Goal: Transaction & Acquisition: Obtain resource

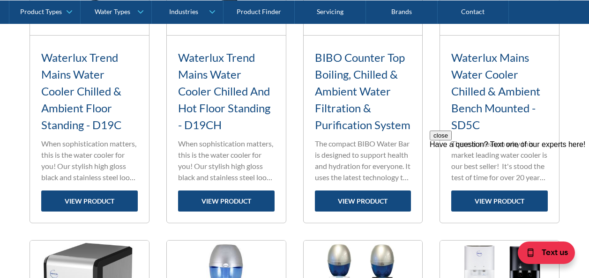
scroll to position [891, 0]
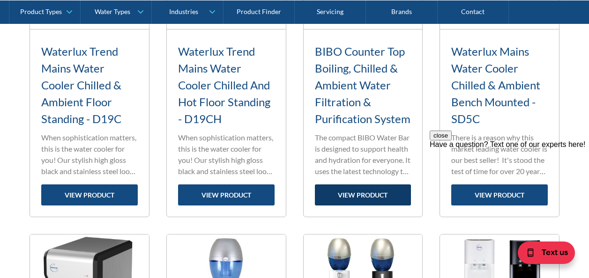
click at [365, 192] on link "view product" at bounding box center [363, 195] width 97 height 21
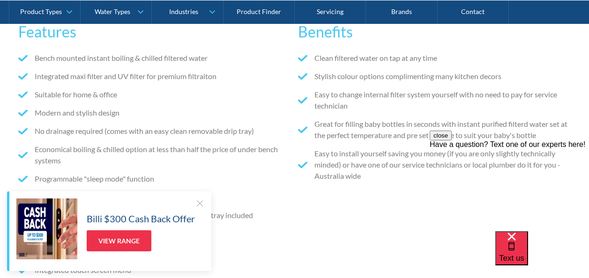
scroll to position [656, 0]
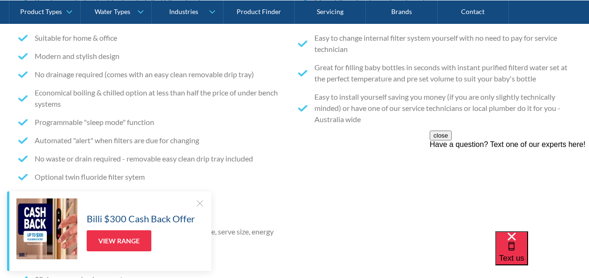
click at [200, 202] on div at bounding box center [199, 203] width 9 height 9
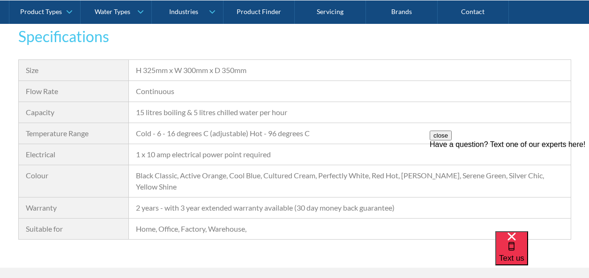
scroll to position [984, 0]
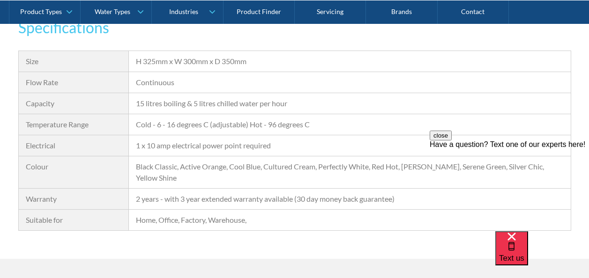
click at [408, 254] on div "Specifications Size H 325mm x W 300mm x D 350mm Flow Rate Continuous Capacity 1…" at bounding box center [294, 137] width 589 height 243
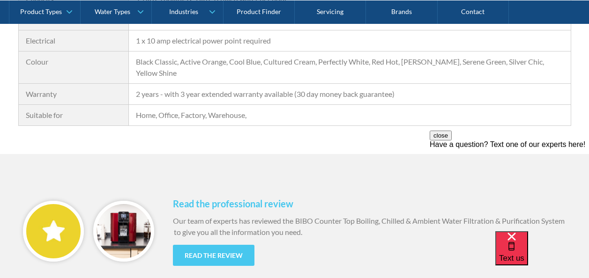
scroll to position [1078, 0]
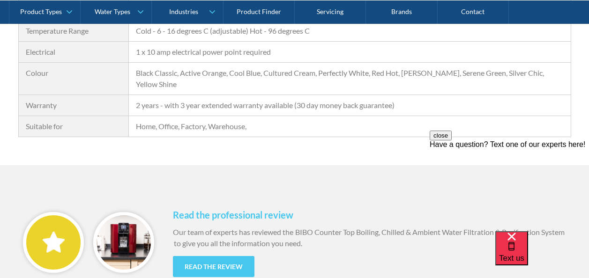
click at [491, 149] on div "Have a question? Text one of our experts here!" at bounding box center [509, 145] width 159 height 8
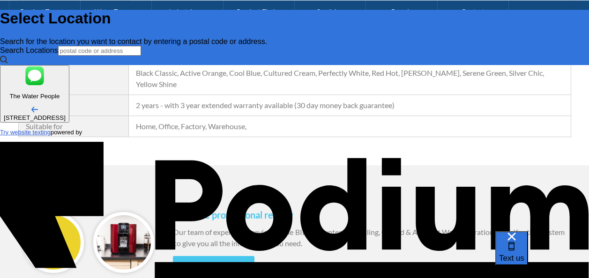
scroll to position [0, 0]
type input "Cesar Melhem"
type Phone "+61 418 597 822"
type textarea "C"
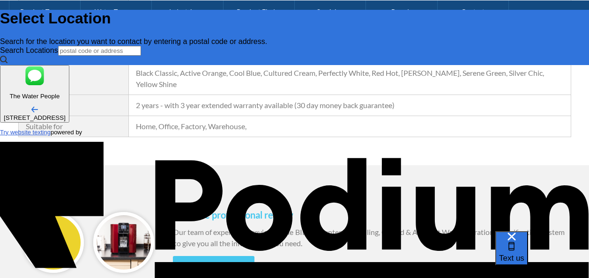
type textarea "x"
type textarea "Ca"
type textarea "x"
type textarea "Can"
type textarea "x"
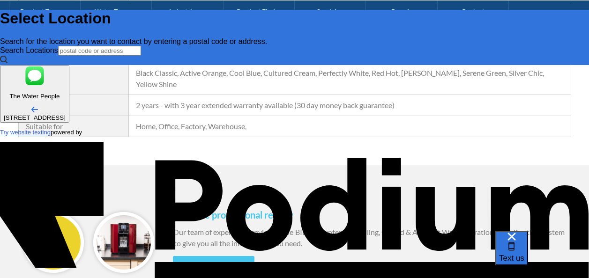
type textarea "Can BI"
type textarea "x"
type textarea "Can BIB"
type textarea "x"
type textarea "Can BIBO"
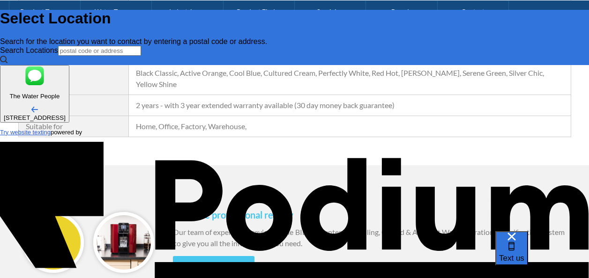
type textarea "x"
type textarea "Can BIBO b"
type textarea "Can BIBO be"
type textarea "x"
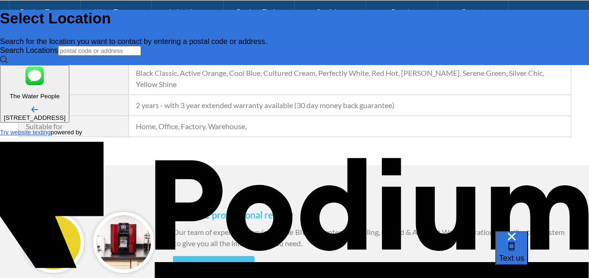
type textarea "Can BIBO be"
type textarea "x"
type textarea "Can BIBO be pl"
type textarea "x"
type textarea "Can BIBO be plug"
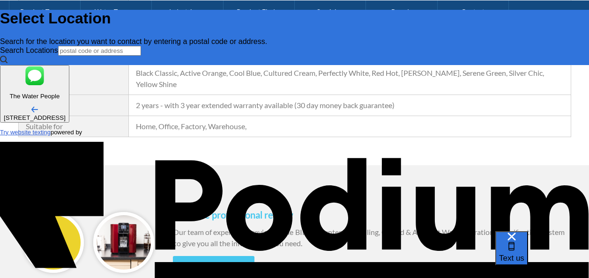
type textarea "x"
type textarea "Can BIBO be pluge"
type textarea "x"
type textarea "Can BIBO be pluged"
type textarea "Can BIBO be pluged i"
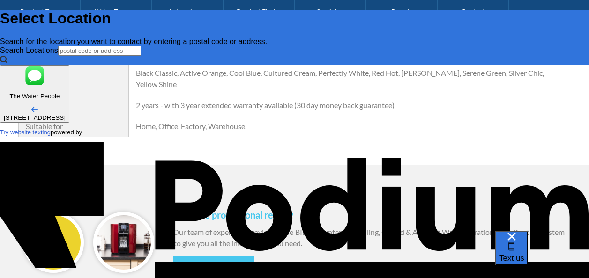
type textarea "x"
type textarea "Can BIBO be pluged in"
type textarea "x"
type textarea "Can BIBO be pluged in"
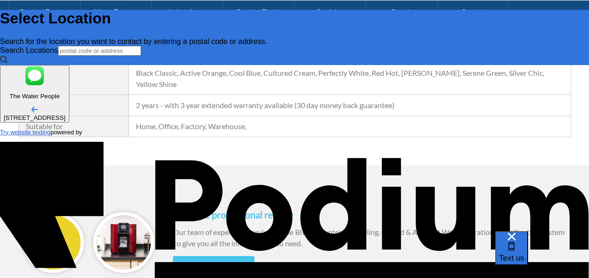
type textarea "x"
type textarea "Can BIBO be pluged int"
type textarea "x"
type textarea "Can BIBO be pluged into"
type textarea "x"
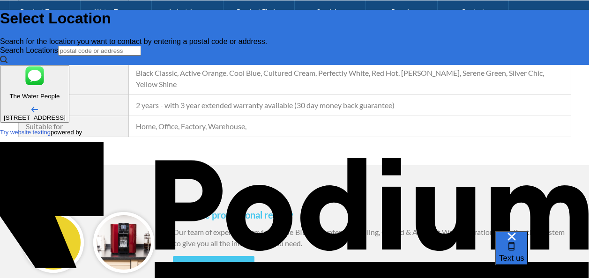
type textarea "Can BIBO be pluged into t"
type textarea "x"
type textarea "Can BIBO be pluged into the"
type textarea "x"
type textarea "Can BIBO be pluged into the"
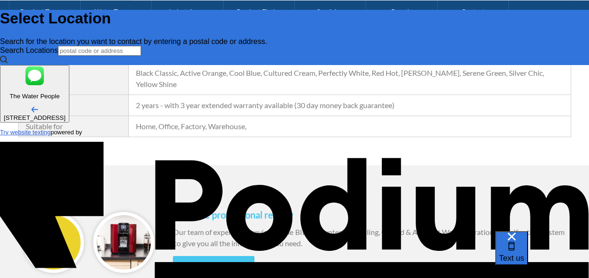
type textarea "x"
type textarea "Can BIBO be pluged into the w"
type textarea "x"
type textarea "Can BIBO be pluged into the war"
type textarea "x"
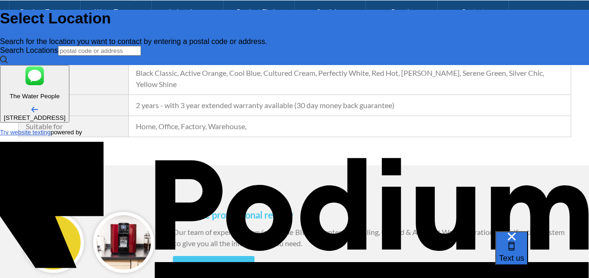
type textarea "Can BIBO be pluged into the wa"
type textarea "x"
type textarea "Can BIBO be pluged into the wate"
type textarea "x"
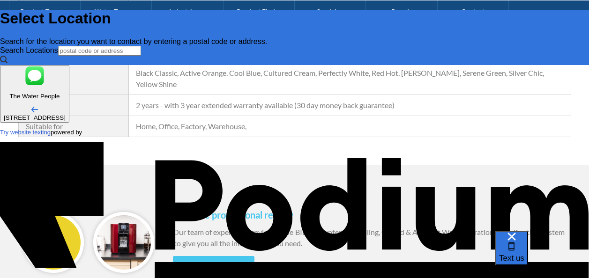
type textarea "Can BIBO be pluged into the water"
type textarea "x"
type textarea "Can BIBO be pluged into the water m"
type textarea "x"
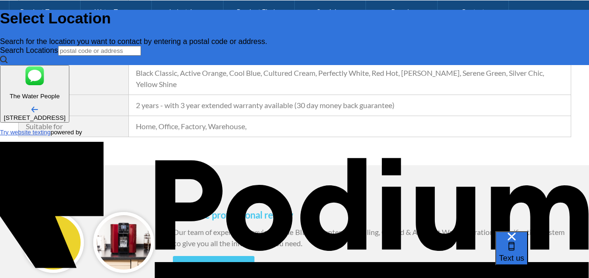
type textarea "Can BIBO be pluged into the water mai"
type textarea "x"
type textarea "Can BIBO be pluged into the water main"
type textarea "x"
type textarea "Can BIBO be pluged into the water main?"
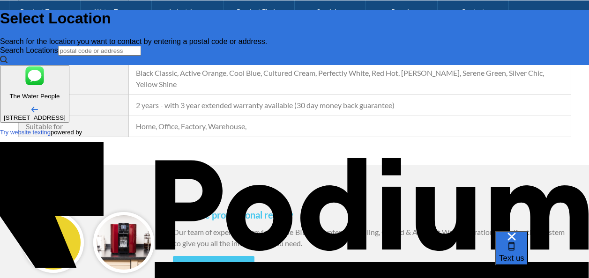
type textarea "x"
type textarea "Can BIBO be plugged into the water main?"
type textarea "x"
type textarea "Can BIBO be plugged into the water main?"
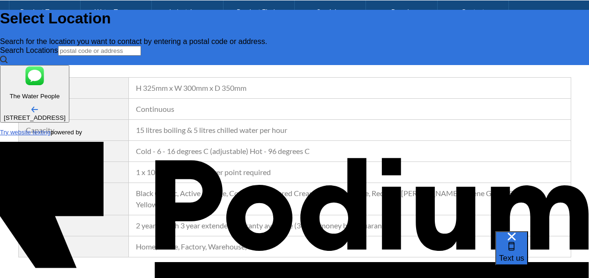
scroll to position [844, 0]
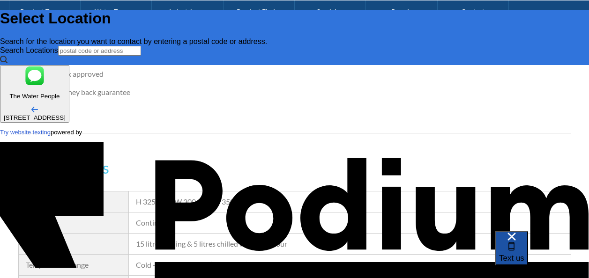
click at [525, 254] on span "Text us" at bounding box center [511, 258] width 25 height 9
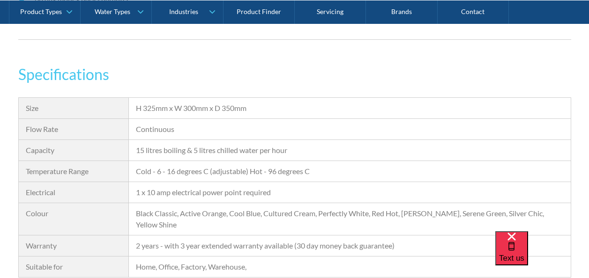
scroll to position [891, 0]
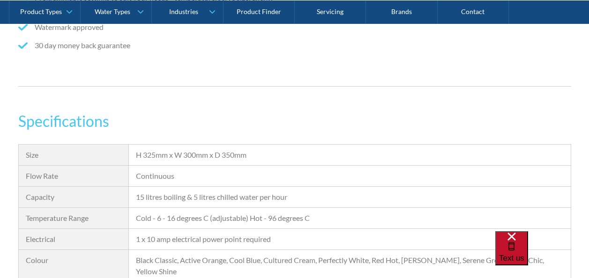
click at [525, 254] on span "Text us" at bounding box center [511, 258] width 25 height 9
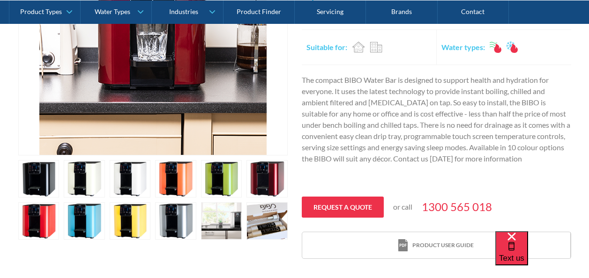
scroll to position [328, 0]
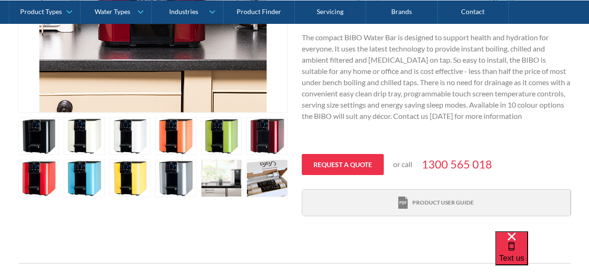
click at [445, 201] on div "Product user guide" at bounding box center [442, 203] width 61 height 8
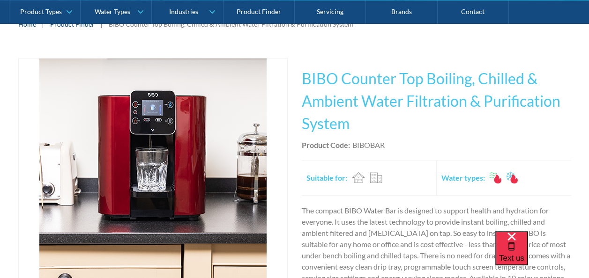
scroll to position [141, 0]
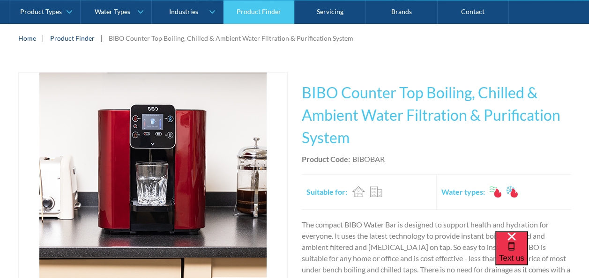
click at [246, 18] on link "Product Finder" at bounding box center [259, 11] width 71 height 23
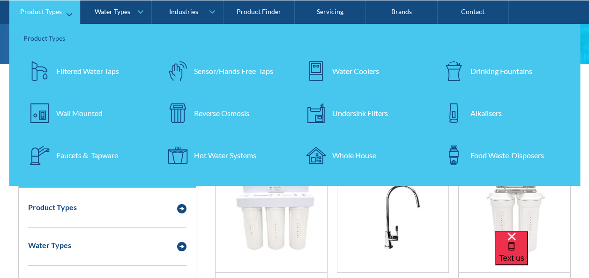
scroll to position [94, 0]
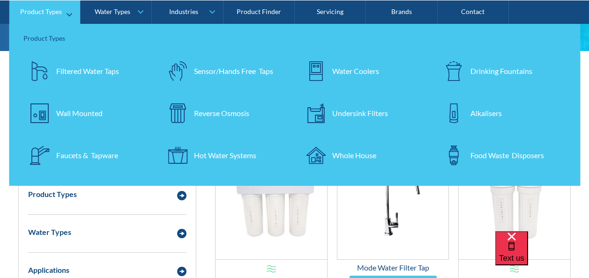
click at [342, 110] on div "Undersink Filters" at bounding box center [360, 112] width 56 height 11
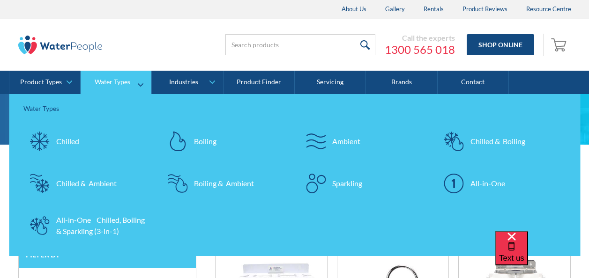
click at [103, 234] on div "All-in-One Chilled, Boiling & Sparkling (3-in-1)" at bounding box center [101, 226] width 91 height 22
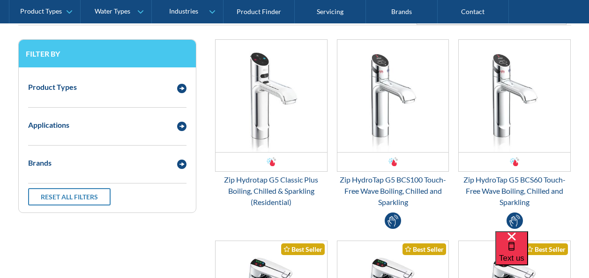
scroll to position [281, 0]
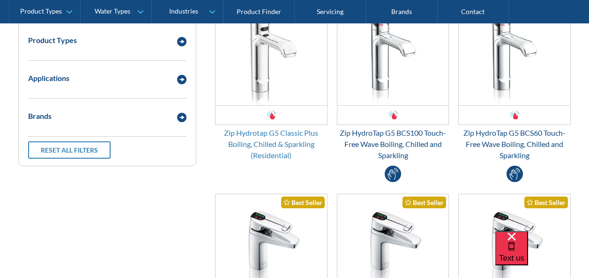
click at [269, 144] on div "Zip Hydrotap G5 Classic Plus Boiling, Chilled & Sparkling (Residential)" at bounding box center [271, 144] width 112 height 34
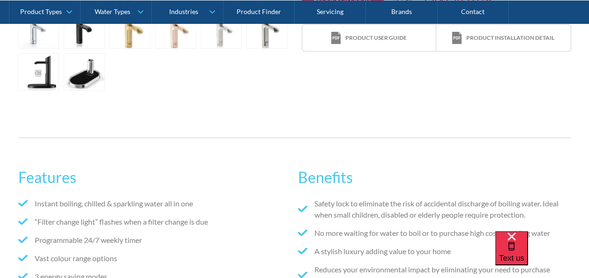
scroll to position [281, 0]
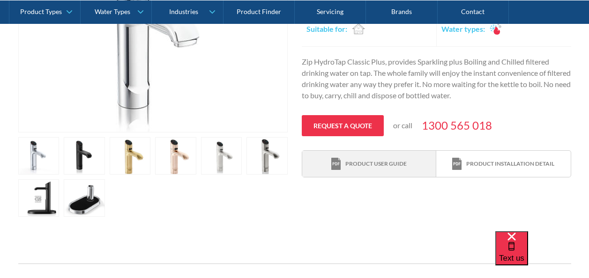
click at [366, 166] on div "Product user guide" at bounding box center [375, 164] width 61 height 8
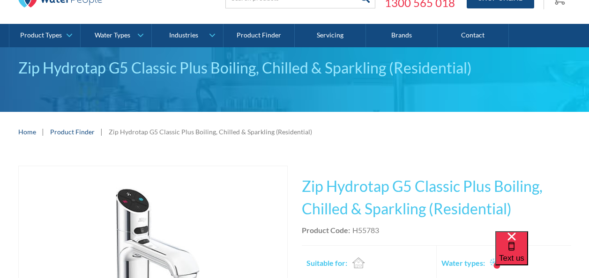
scroll to position [234, 0]
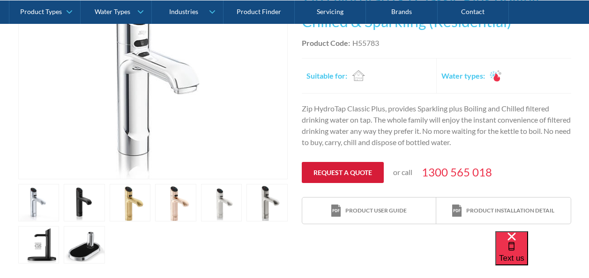
click at [337, 171] on link "Request a quote" at bounding box center [343, 172] width 82 height 21
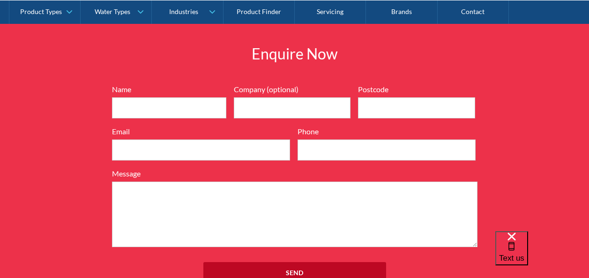
scroll to position [1072, 0]
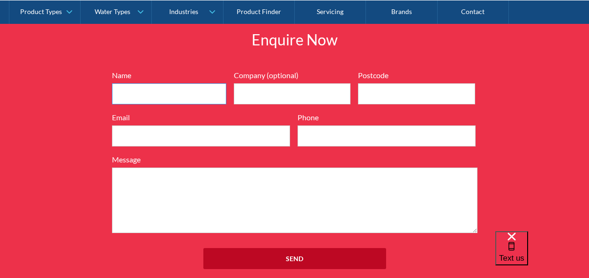
click at [143, 101] on input "Name" at bounding box center [169, 93] width 114 height 21
type input "Cesar Melhem"
type input "CM Consulting Australia Pty Ltd"
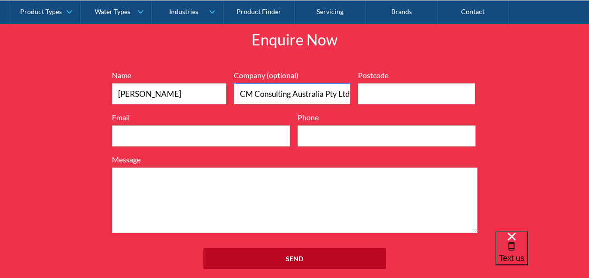
type input "3023"
type input "cesar@cmconsultinggroup.au"
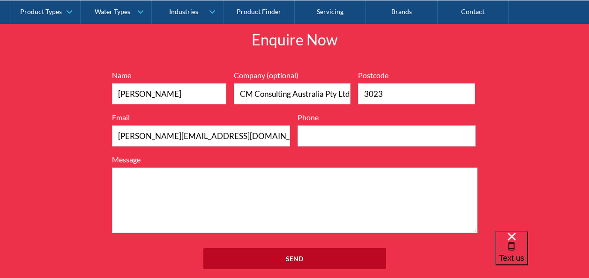
type input "0418597822"
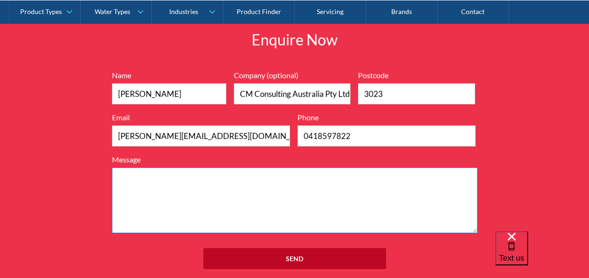
click at [137, 183] on textarea "Message" at bounding box center [295, 201] width 366 height 66
type textarea "J"
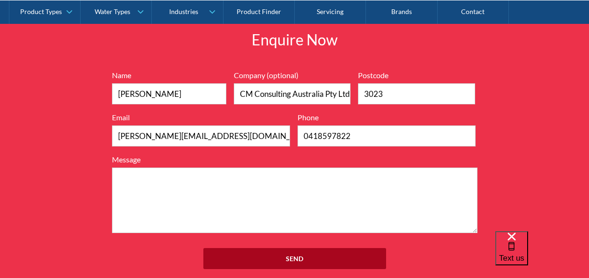
click at [310, 262] on input "Send" at bounding box center [294, 258] width 183 height 21
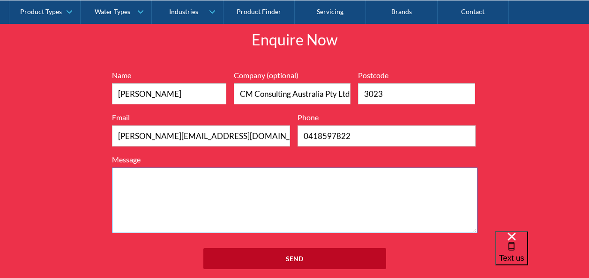
click at [169, 201] on textarea "Message" at bounding box center [295, 201] width 366 height 66
drag, startPoint x: 273, startPoint y: 199, endPoint x: 274, endPoint y: 207, distance: 8.0
click at [309, 199] on textarea "Hi, I am looking to installing a water dispenser, Cold, Hot" at bounding box center [295, 201] width 366 height 66
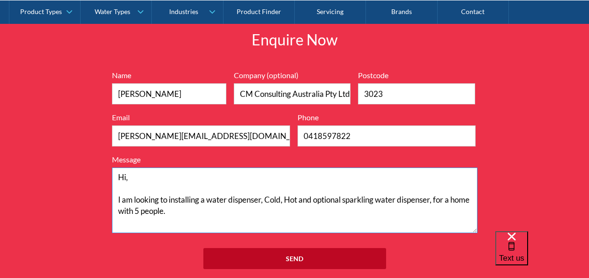
click at [138, 212] on textarea "Hi, I am looking to installing a water dispenser, Cold, Hot and optional sparkl…" at bounding box center [295, 201] width 366 height 66
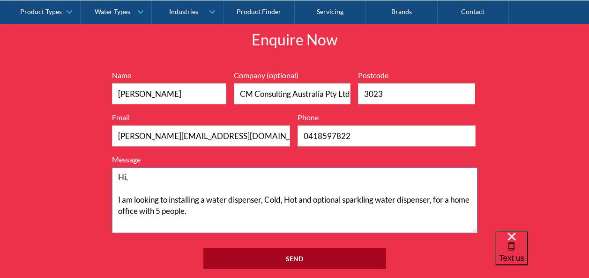
type textarea "Hi, I am looking to installing a water dispenser, Cold, Hot and optional sparkl…"
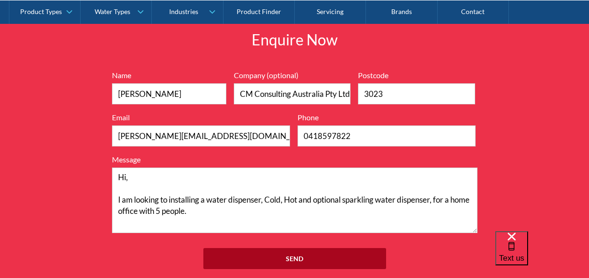
click at [276, 262] on input "Send" at bounding box center [294, 258] width 183 height 21
